Goal: Go to known website: Access a specific website the user already knows

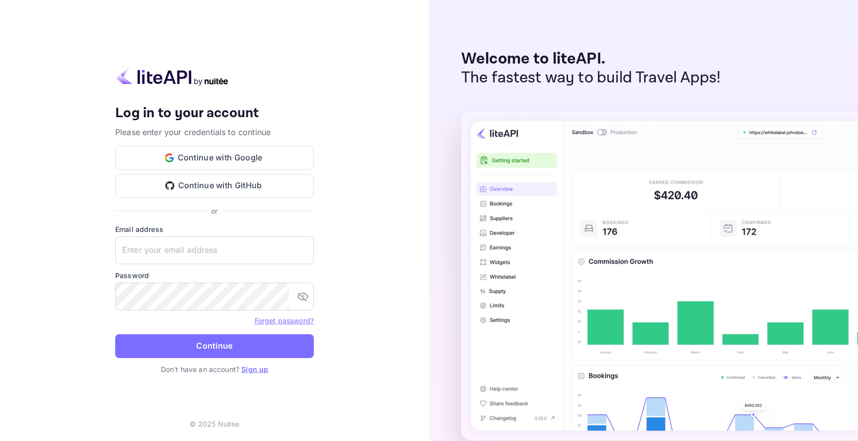
click at [810, 10] on div "Welcome to liteAPI. The fastest way to build Travel Apps!" at bounding box center [643, 220] width 429 height 441
click at [267, 158] on button "Continue with Google" at bounding box center [214, 158] width 199 height 24
